Goal: Check status: Check status

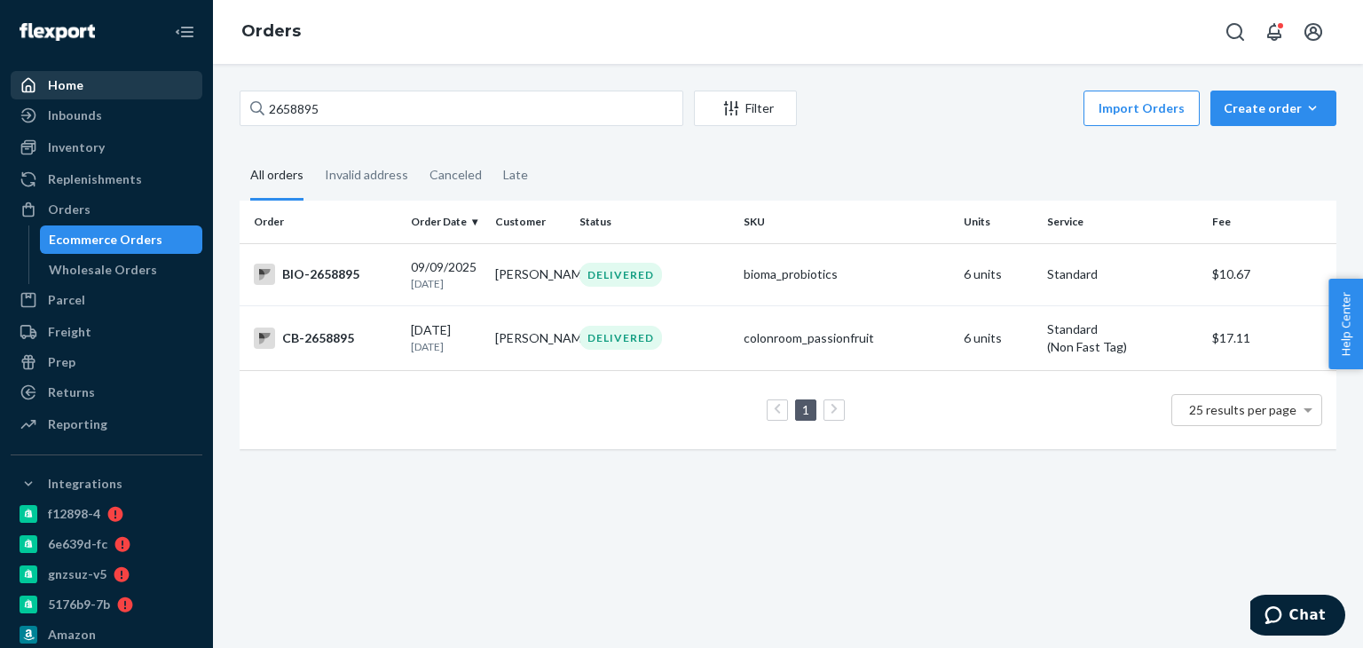
click at [114, 75] on div "Home" at bounding box center [106, 85] width 188 height 25
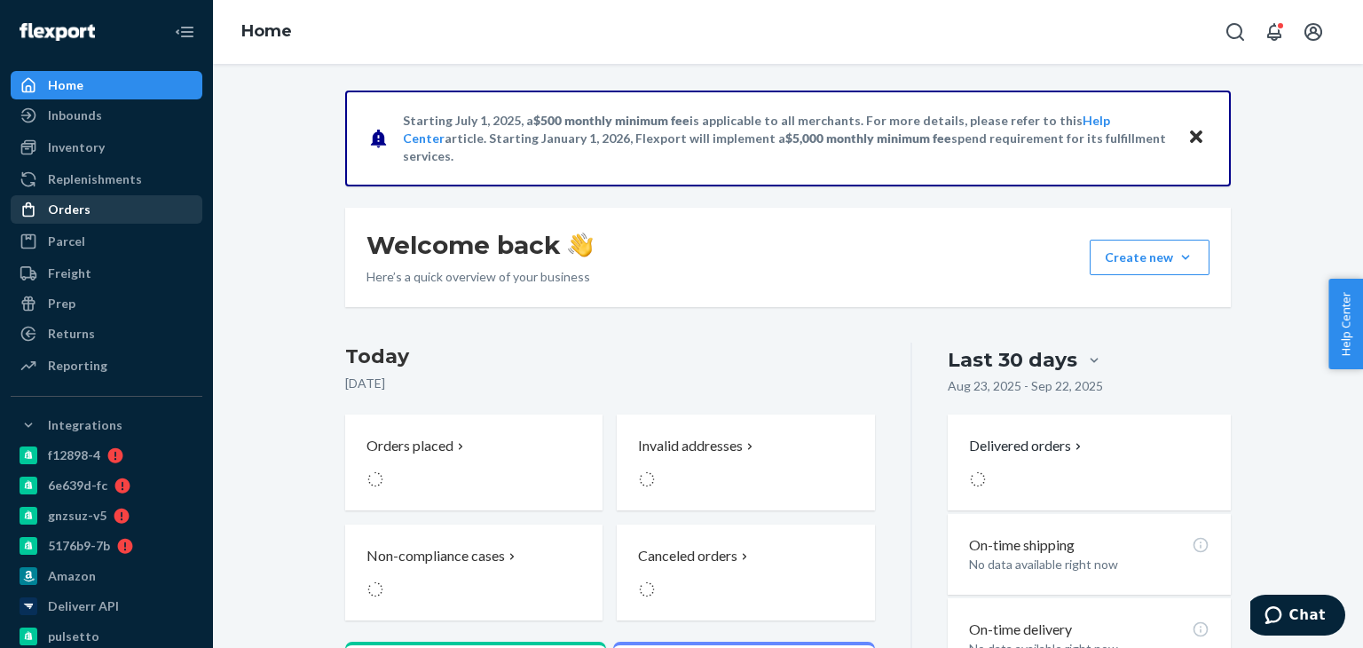
click at [84, 207] on div "Orders" at bounding box center [69, 210] width 43 height 18
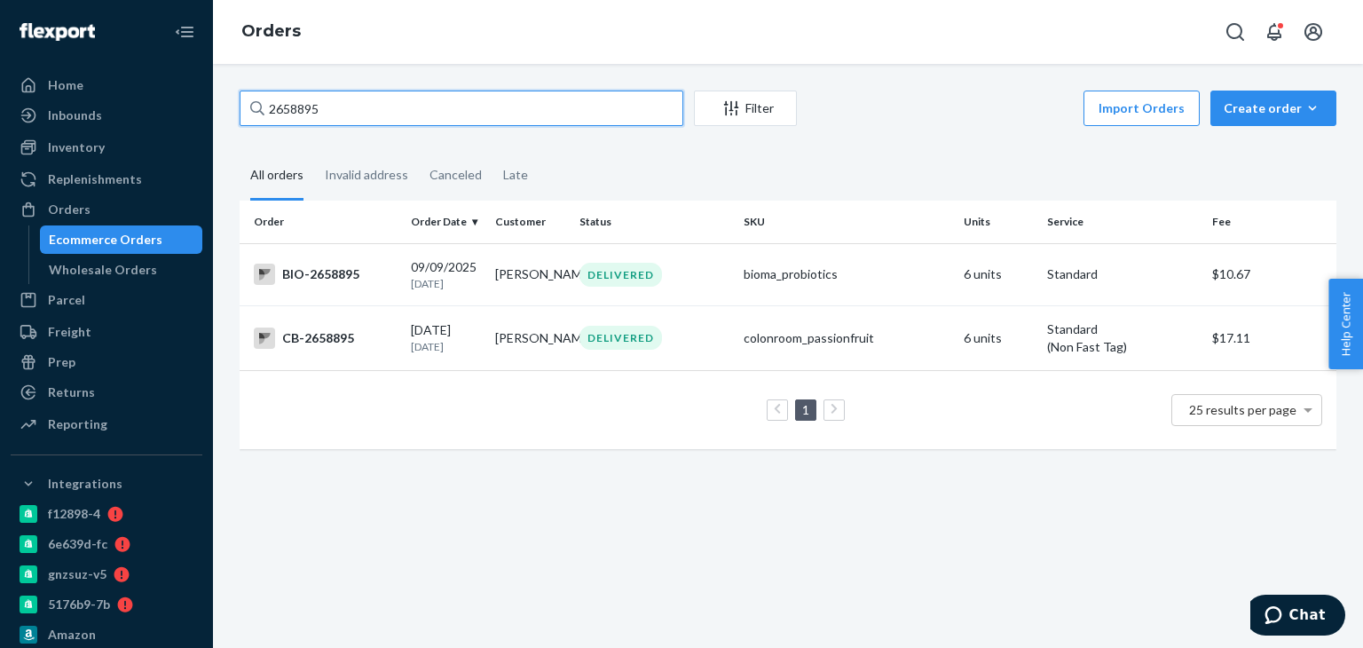
click at [350, 104] on input "2658895" at bounding box center [462, 108] width 444 height 35
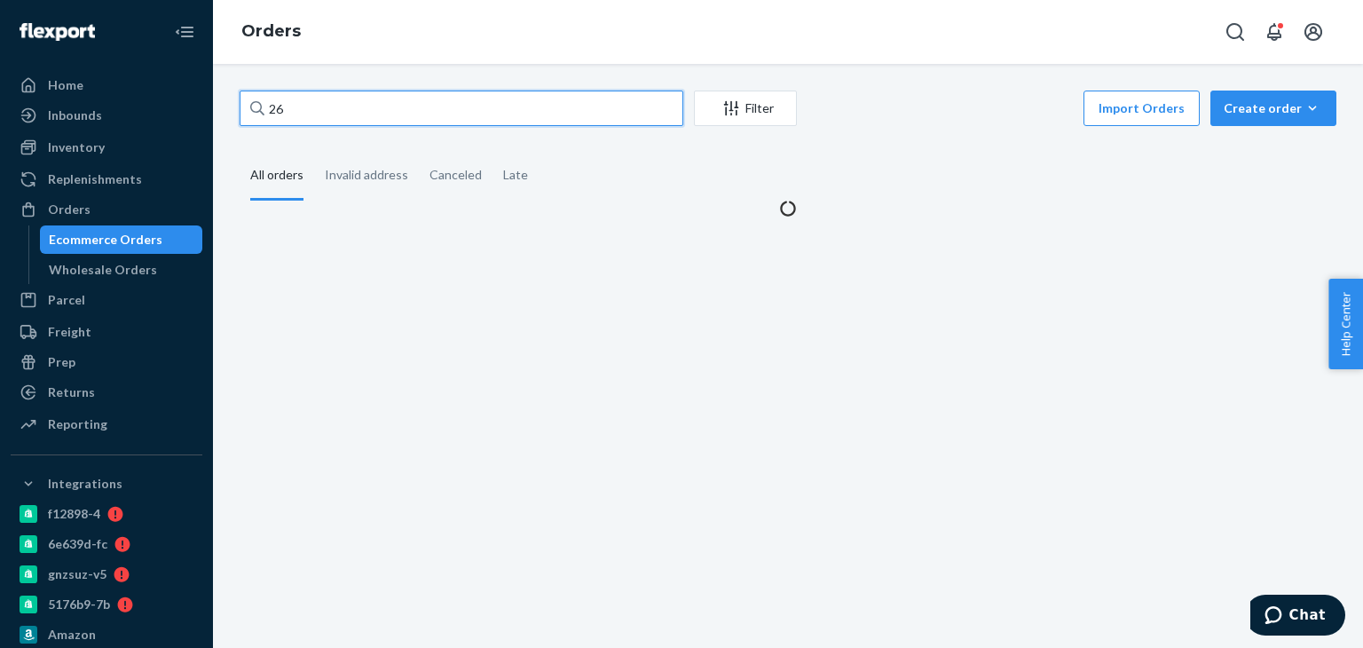
type input "2"
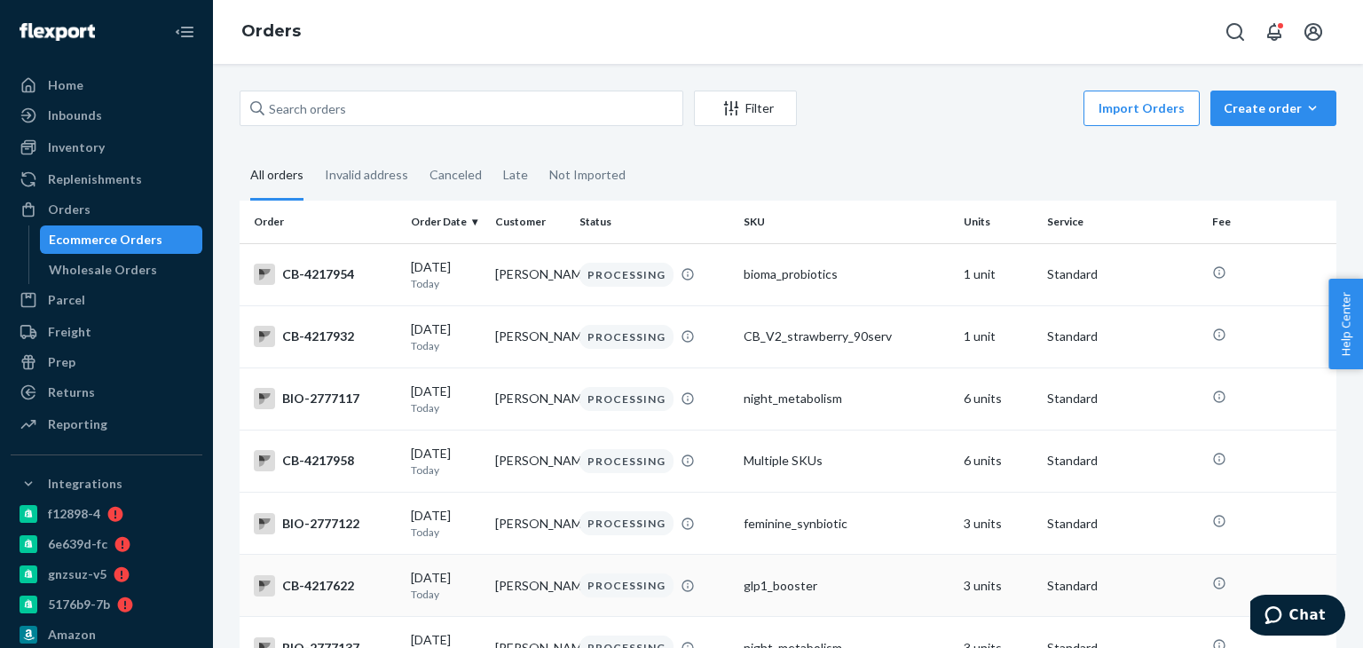
click at [898, 591] on div "glp1_booster" at bounding box center [846, 586] width 205 height 18
click at [332, 108] on input "text" at bounding box center [462, 108] width 444 height 35
